Goal: Entertainment & Leisure: Browse casually

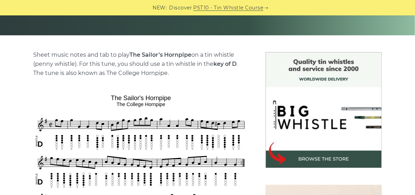
scroll to position [223, 0]
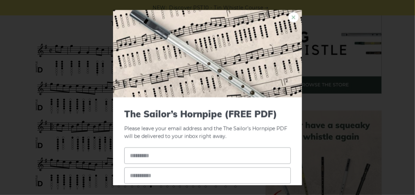
click at [289, 20] on link "×" at bounding box center [294, 17] width 11 height 11
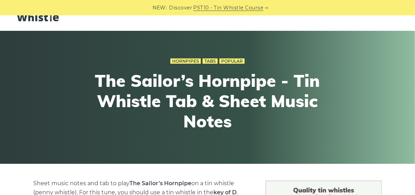
scroll to position [0, 0]
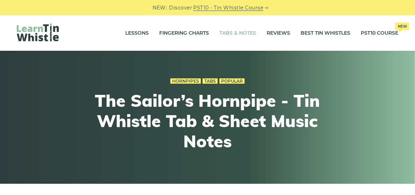
click at [223, 33] on link "Tabs & Notes" at bounding box center [238, 34] width 37 height 18
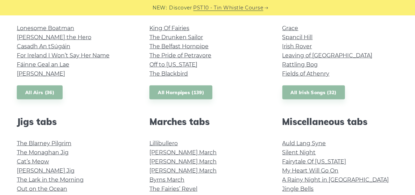
scroll to position [297, 0]
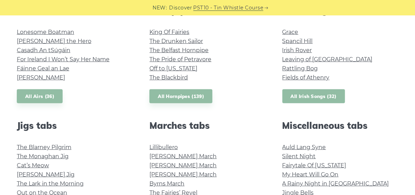
click at [327, 97] on link "All Irish Songs (32)" at bounding box center [314, 96] width 63 height 14
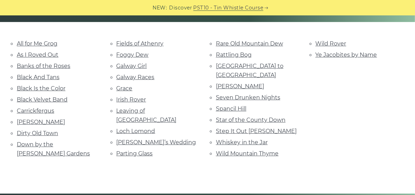
scroll to position [149, 0]
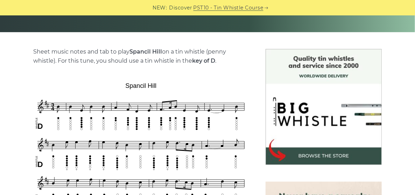
scroll to position [149, 0]
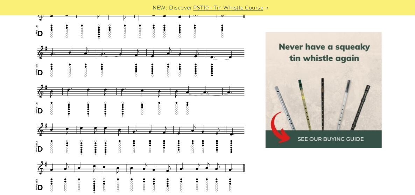
scroll to position [371, 0]
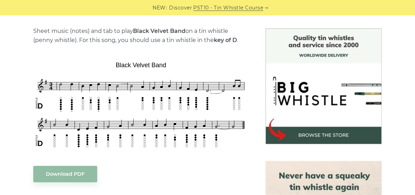
scroll to position [186, 0]
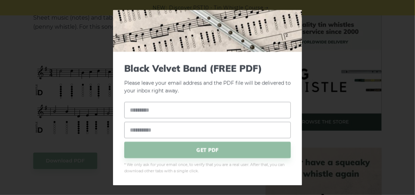
scroll to position [0, 0]
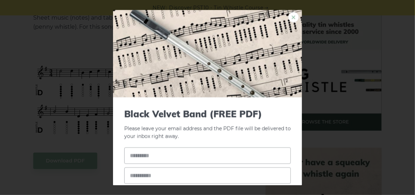
click at [290, 14] on link "×" at bounding box center [294, 17] width 11 height 11
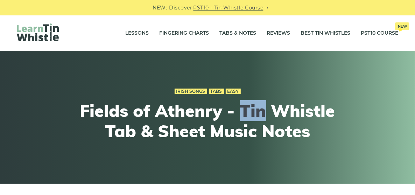
drag, startPoint x: 240, startPoint y: 111, endPoint x: 264, endPoint y: 112, distance: 23.8
click at [264, 112] on h1 "Fields of Athenry - Tin Whistle Tab & Sheet Music Notes" at bounding box center [208, 121] width 258 height 40
click at [253, 110] on h1 "Fields of Athenry - Tin Whistle Tab & Sheet Music Notes" at bounding box center [208, 121] width 258 height 40
click at [254, 110] on h1 "Fields of Athenry - Tin Whistle Tab & Sheet Music Notes" at bounding box center [208, 121] width 258 height 40
click at [253, 113] on h1 "Fields of Athenry - Tin Whistle Tab & Sheet Music Notes" at bounding box center [208, 121] width 258 height 40
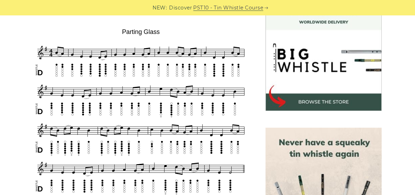
scroll to position [223, 0]
